Goal: Transaction & Acquisition: Purchase product/service

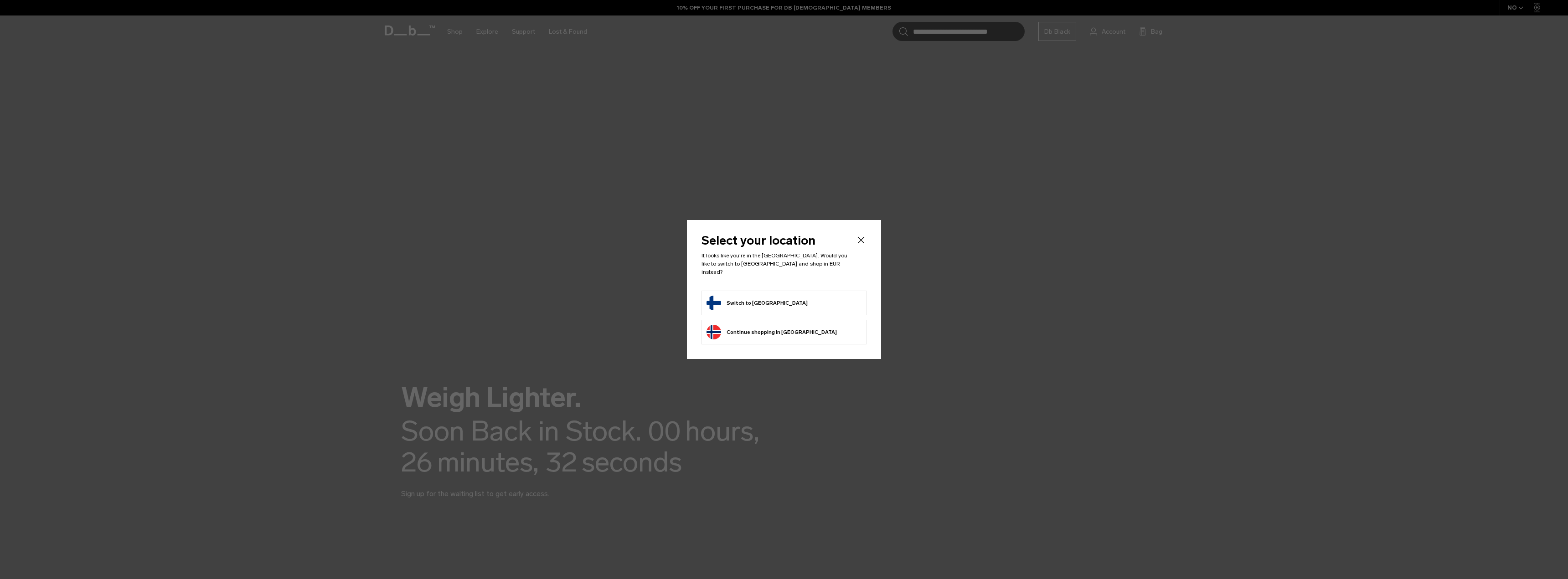
click at [792, 302] on form "Switch to Finland" at bounding box center [784, 303] width 155 height 15
click at [749, 291] on li "Switch to Finland" at bounding box center [783, 303] width 165 height 24
click at [752, 300] on button "Switch to Finland" at bounding box center [757, 303] width 101 height 15
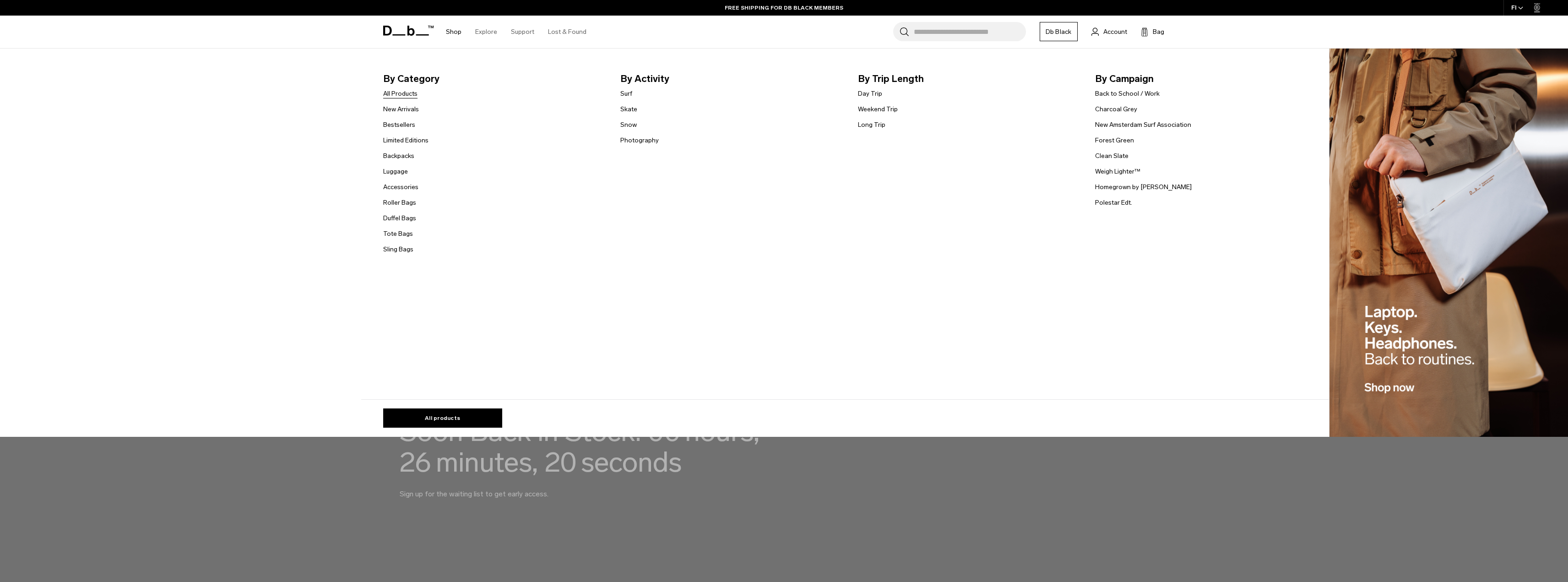
click at [408, 91] on link "All Products" at bounding box center [400, 94] width 34 height 10
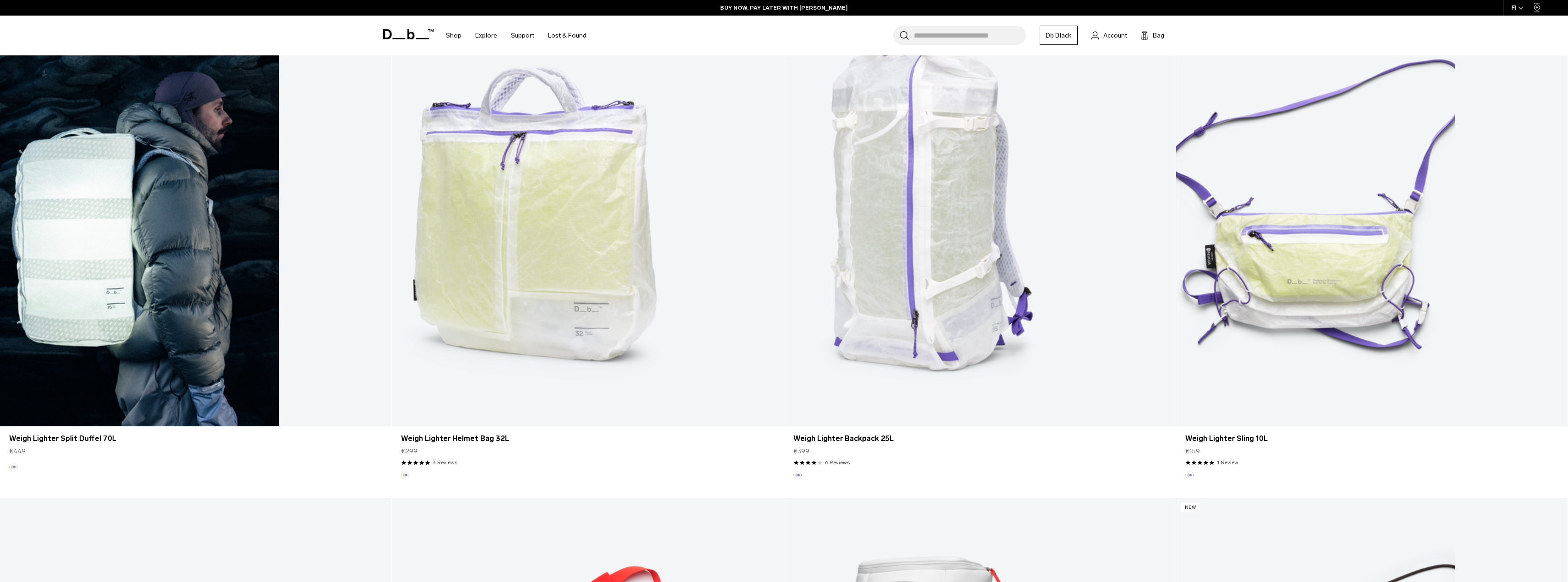
scroll to position [1438, 0]
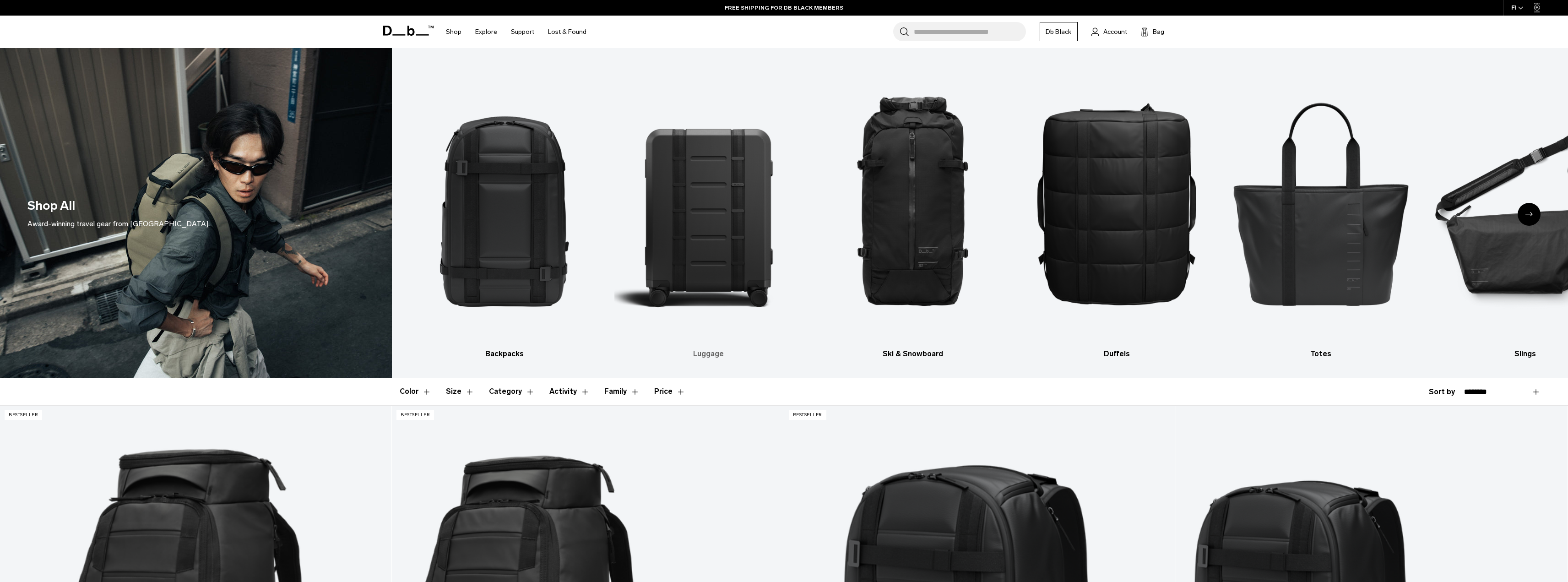
click at [715, 240] on img "2 / 10" at bounding box center [709, 202] width 188 height 282
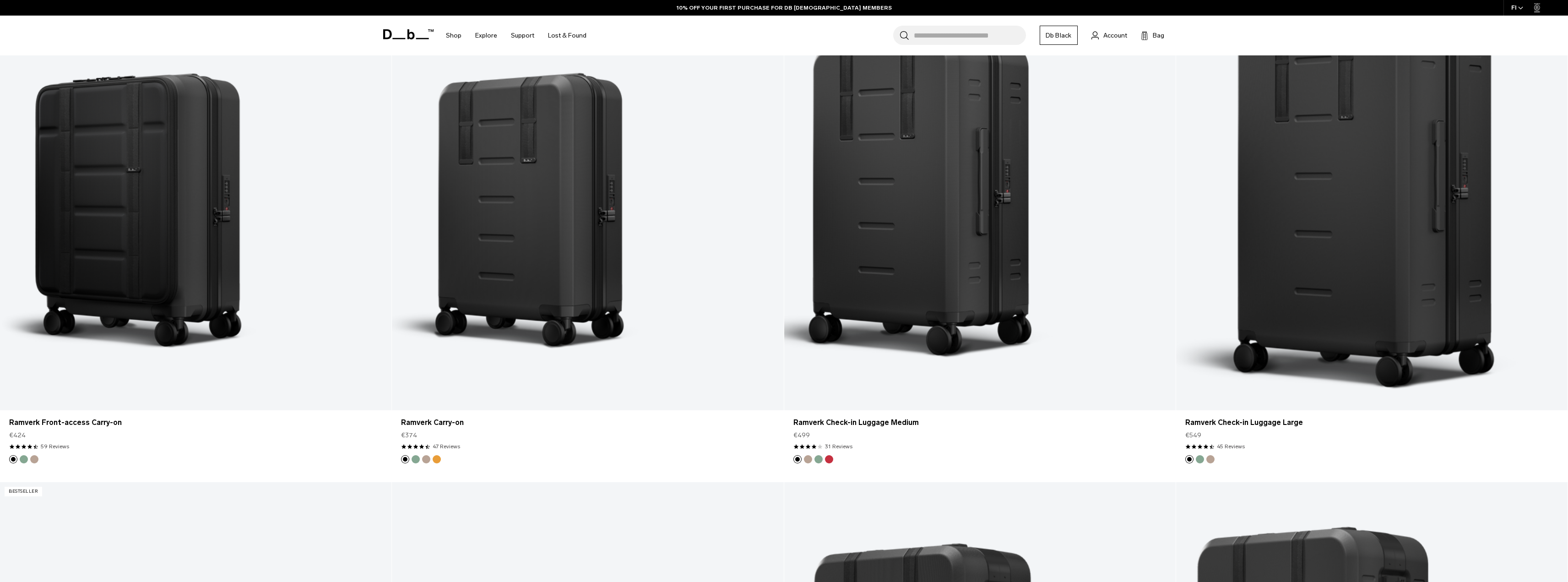
scroll to position [1419, 0]
